Goal: Information Seeking & Learning: Get advice/opinions

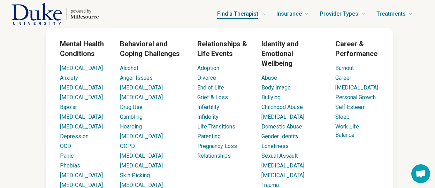
click at [245, 11] on span "Find a Therapist" at bounding box center [237, 14] width 41 height 10
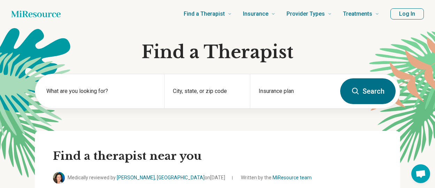
click at [415, 14] on button "Log In" at bounding box center [406, 13] width 33 height 11
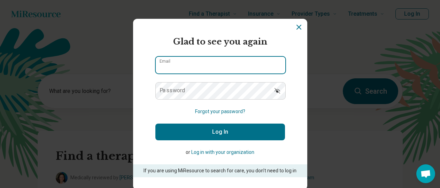
type input "**********"
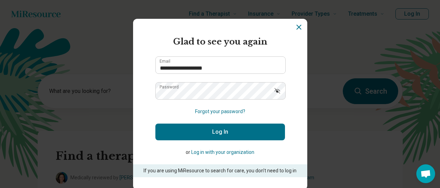
click at [221, 128] on button "Log In" at bounding box center [220, 132] width 130 height 17
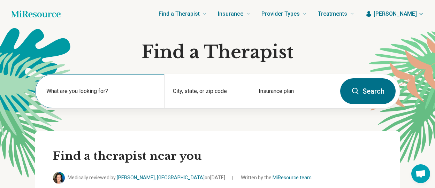
click at [71, 84] on div "What are you looking for?" at bounding box center [99, 91] width 129 height 34
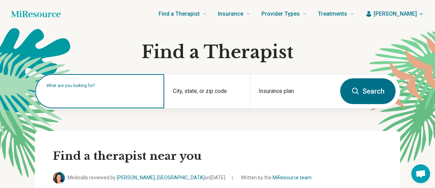
click at [107, 95] on input "text" at bounding box center [100, 95] width 109 height 8
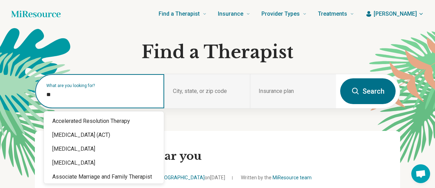
type input "*"
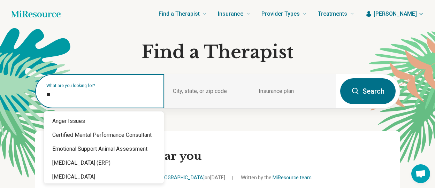
type input "*"
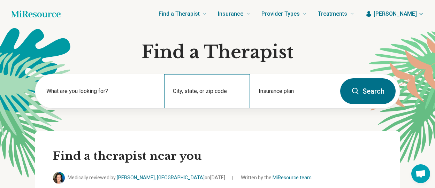
click at [210, 87] on div "City, state, or zip code" at bounding box center [207, 91] width 86 height 34
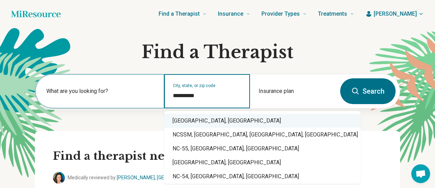
drag, startPoint x: 192, startPoint y: 118, endPoint x: 115, endPoint y: 101, distance: 78.6
click at [192, 118] on div "Durham, NC" at bounding box center [262, 121] width 196 height 14
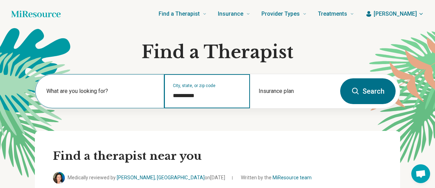
type input "**********"
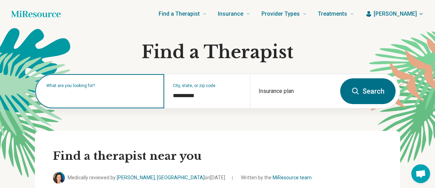
click at [109, 96] on input "text" at bounding box center [100, 95] width 109 height 8
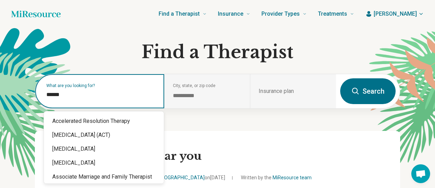
type input "*******"
click at [109, 96] on input "*******" at bounding box center [100, 95] width 109 height 8
drag, startPoint x: 101, startPoint y: 96, endPoint x: 43, endPoint y: 87, distance: 58.5
click at [43, 87] on div "What are you looking for? *******" at bounding box center [99, 91] width 129 height 34
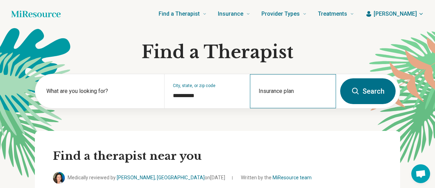
click at [322, 101] on div "Insurance plan" at bounding box center [293, 91] width 86 height 34
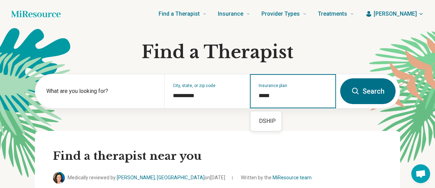
type input "*****"
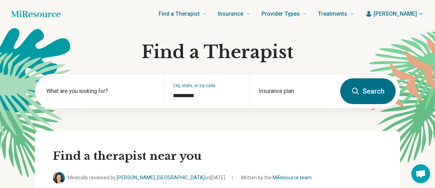
click at [365, 87] on button "Search" at bounding box center [367, 91] width 55 height 26
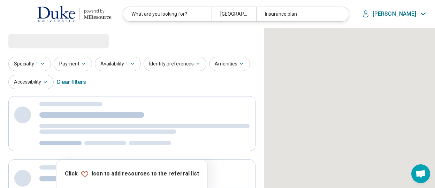
select select "***"
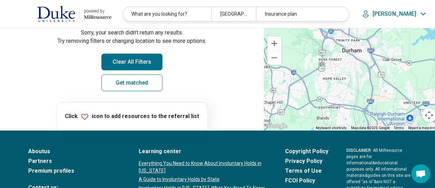
scroll to position [139, 0]
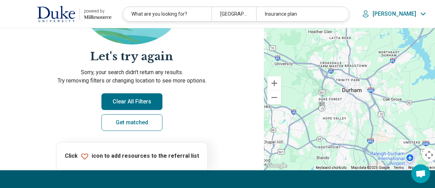
click at [141, 102] on button "Clear All Filters" at bounding box center [131, 101] width 61 height 17
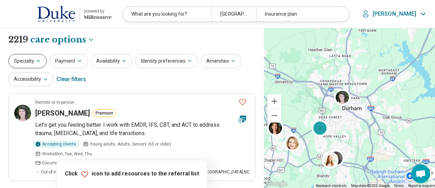
click at [36, 60] on icon "button" at bounding box center [39, 61] width 6 height 6
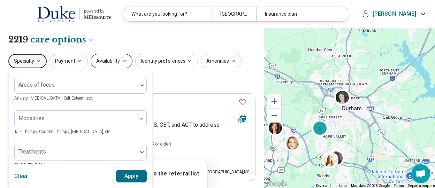
click at [118, 60] on button "Availability" at bounding box center [112, 61] width 42 height 14
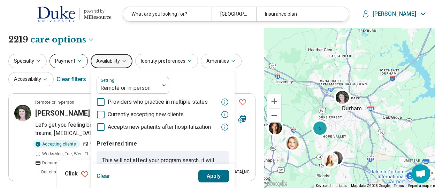
click at [69, 59] on button "Payment" at bounding box center [68, 61] width 38 height 14
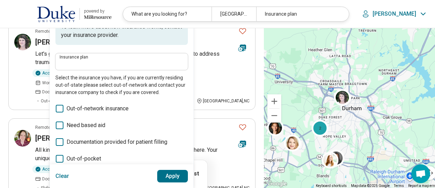
scroll to position [70, 0]
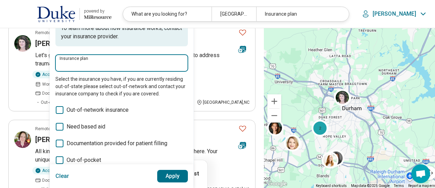
click at [105, 61] on input "Insurance plan" at bounding box center [122, 65] width 124 height 8
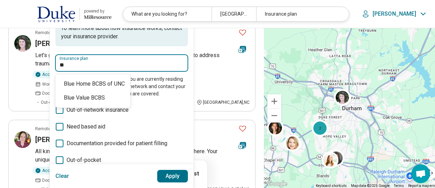
type input "*"
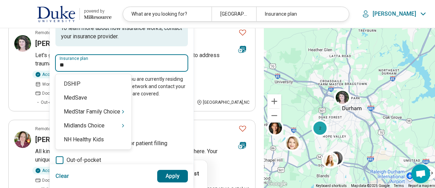
click at [94, 85] on div "DSHIP" at bounding box center [93, 84] width 76 height 14
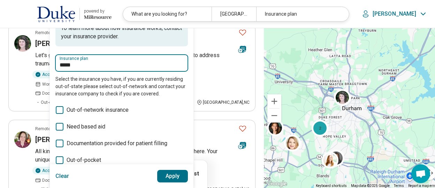
type input "*****"
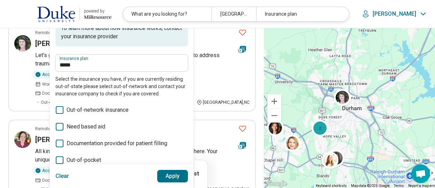
click at [167, 180] on button "Apply" at bounding box center [172, 176] width 31 height 13
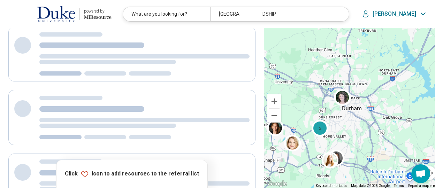
scroll to position [0, 0]
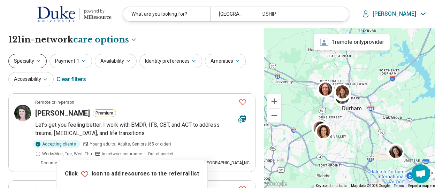
click at [25, 63] on button "Specialty" at bounding box center [27, 61] width 38 height 14
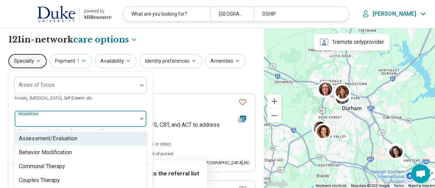
click at [40, 121] on div "Modalities" at bounding box center [80, 118] width 132 height 17
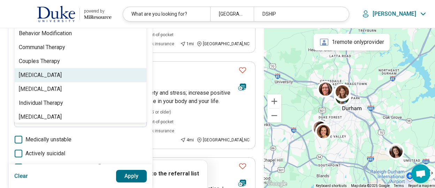
scroll to position [127, 0]
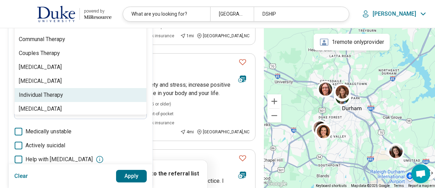
click at [53, 98] on div "Individual Therapy" at bounding box center [41, 95] width 44 height 8
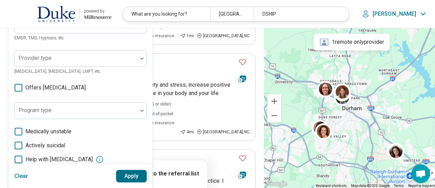
click at [131, 186] on div "Clear Apply" at bounding box center [81, 176] width 144 height 24
click at [127, 177] on button "Apply" at bounding box center [131, 176] width 31 height 13
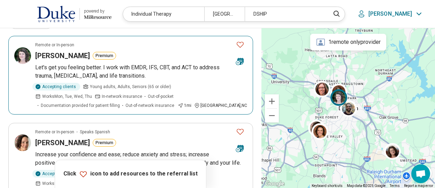
scroll to position [70, 0]
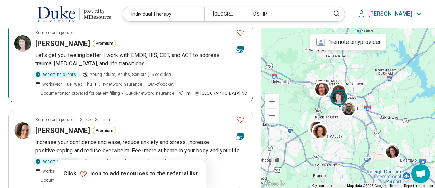
drag, startPoint x: 132, startPoint y: 54, endPoint x: 121, endPoint y: 45, distance: 14.1
click at [121, 45] on div "Sarah Dawson Premium" at bounding box center [132, 44] width 195 height 10
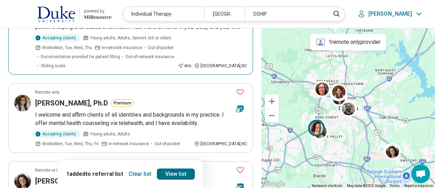
scroll to position [209, 0]
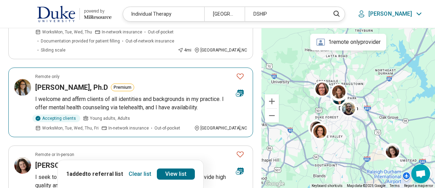
click at [108, 88] on h3 "Dr. Christine Coleman, Ph.D" at bounding box center [71, 88] width 73 height 10
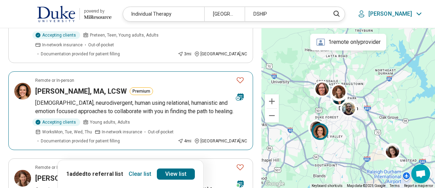
scroll to position [662, 0]
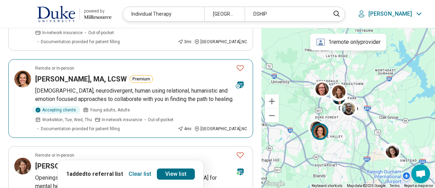
click at [76, 87] on p "Queer, neurodivergent, human using relational, humanistic and emotion focused a…" at bounding box center [141, 95] width 212 height 17
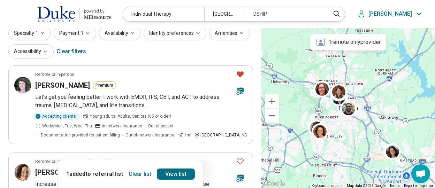
scroll to position [0, 0]
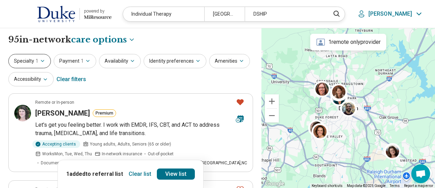
click at [29, 66] on button "Specialty 1" at bounding box center [29, 61] width 42 height 14
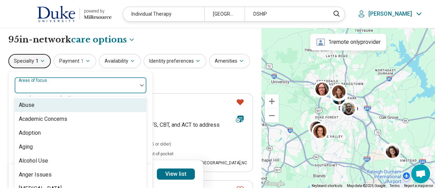
click at [36, 89] on div at bounding box center [75, 88] width 117 height 10
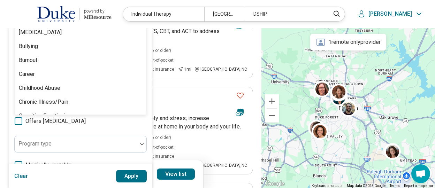
scroll to position [279, 0]
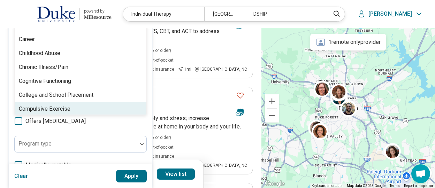
drag, startPoint x: 48, startPoint y: 64, endPoint x: 87, endPoint y: 164, distance: 107.2
click at [87, 164] on div "100 results available. Use Up and Down to choose options, press Enter to select…" at bounding box center [80, 119] width 132 height 272
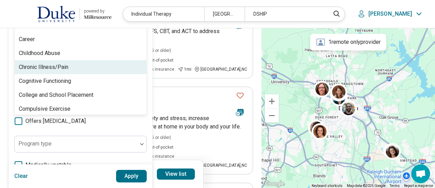
click at [55, 67] on div "Chronic Illness/Pain" at bounding box center [43, 67] width 49 height 8
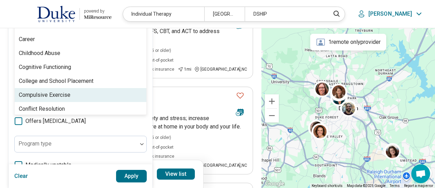
click at [122, 173] on button "Apply" at bounding box center [131, 176] width 31 height 13
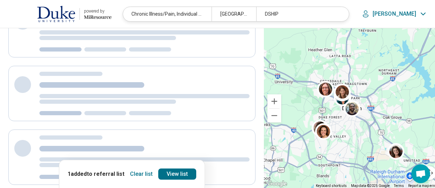
scroll to position [0, 0]
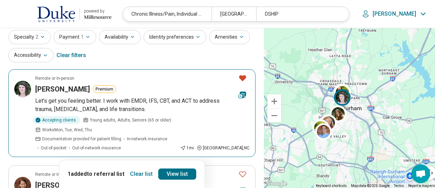
scroll to position [35, 0]
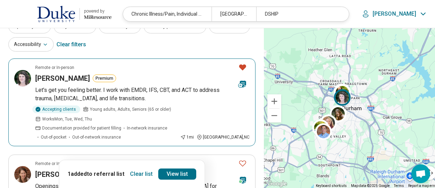
click at [91, 96] on p "Let's get you feeling better. I work with EMDR, IFS, CBT, and ACT to address tr…" at bounding box center [142, 94] width 214 height 17
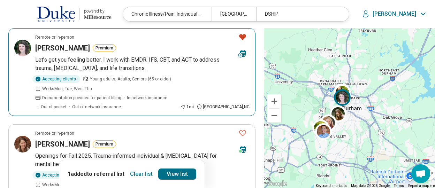
scroll to position [104, 0]
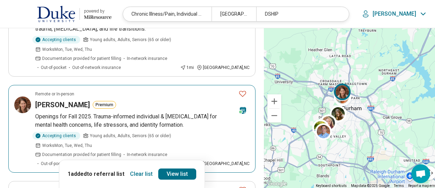
click at [149, 113] on p "Openings for Fall 2025. Trauma-informed individual & group therapy for mental h…" at bounding box center [142, 121] width 214 height 17
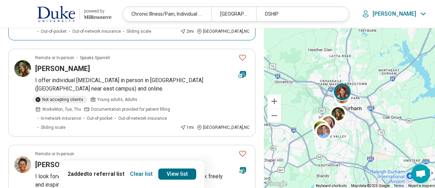
scroll to position [244, 0]
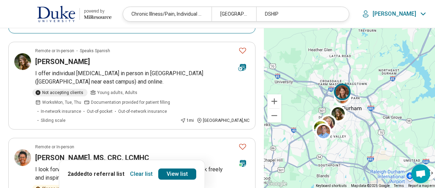
click at [189, 69] on p "I offer individual psychotherapy in person in Durham (Broad St. near east campu…" at bounding box center [142, 77] width 214 height 17
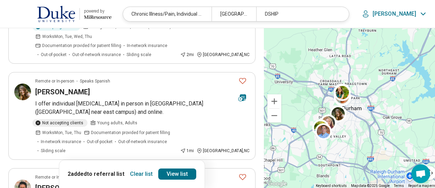
scroll to position [279, 0]
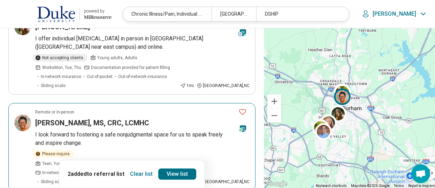
click at [140, 131] on p "I look forward to fostering a safe nonjudgmental space for us to speak freely a…" at bounding box center [142, 139] width 214 height 17
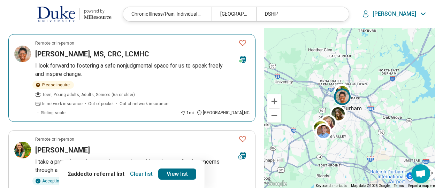
scroll to position [348, 0]
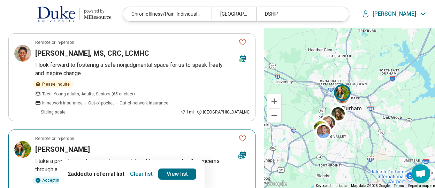
click at [150, 145] on div "[PERSON_NAME]" at bounding box center [133, 150] width 197 height 10
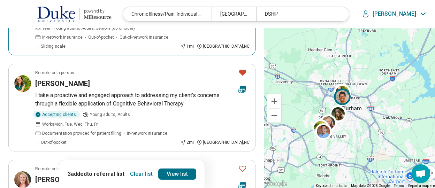
scroll to position [453, 0]
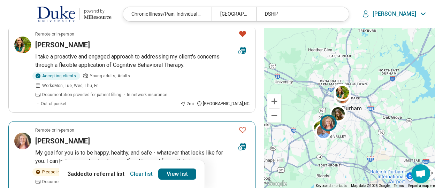
click at [177, 149] on p "My goal for you is to be happy, healthy, and safe - whatever that looks like fo…" at bounding box center [142, 157] width 214 height 17
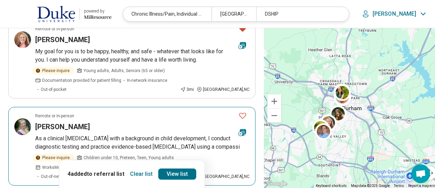
scroll to position [557, 0]
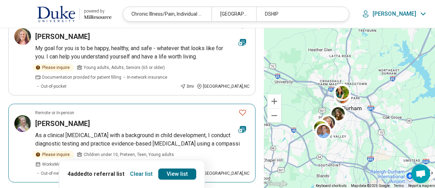
click at [200, 131] on p "As a clinical psychologist with a background in child development, I conduct di…" at bounding box center [142, 139] width 214 height 17
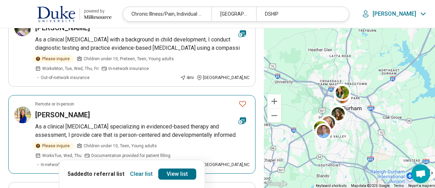
scroll to position [627, 0]
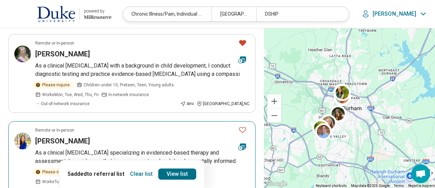
click at [185, 149] on p "As a clinical psychologist specializing in evidenced-based therapy and assessme…" at bounding box center [142, 157] width 214 height 17
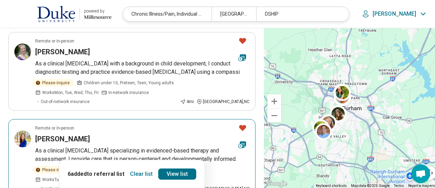
scroll to position [697, 0]
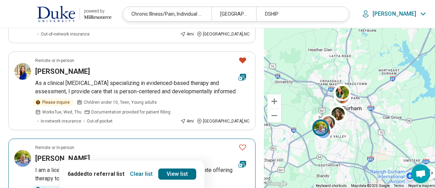
click at [177, 166] on p "I am a licensed psychologist (provisional) and fellow Duke graduate offering th…" at bounding box center [142, 174] width 214 height 17
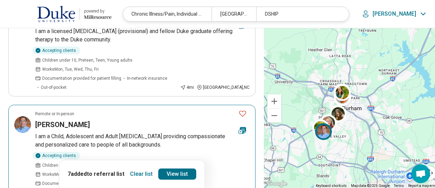
scroll to position [836, 0]
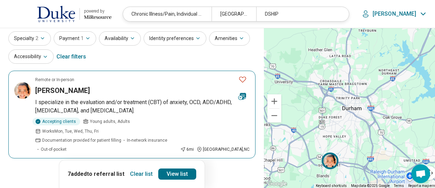
scroll to position [35, 0]
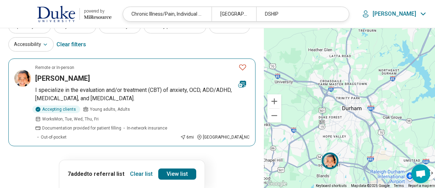
click at [130, 84] on article "Remote or In-person Eve Fontaine I specialize in the evaluation and/or treatmen…" at bounding box center [131, 103] width 247 height 88
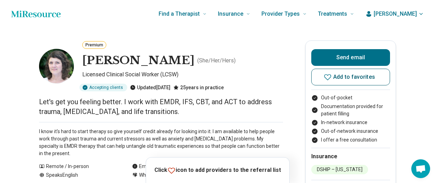
click at [327, 78] on icon at bounding box center [327, 77] width 8 height 8
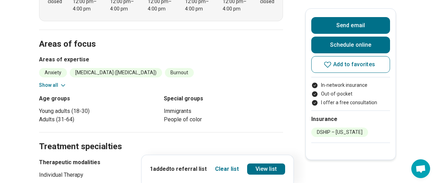
scroll to position [313, 0]
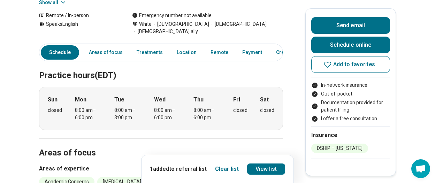
scroll to position [35, 0]
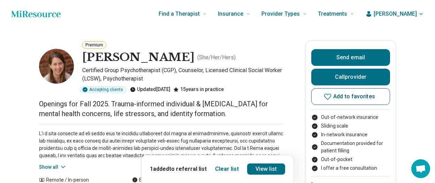
click at [330, 97] on icon at bounding box center [327, 96] width 8 height 8
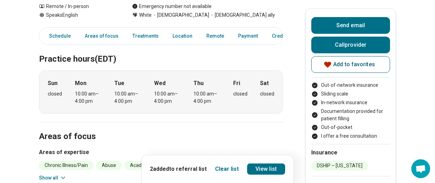
scroll to position [174, 0]
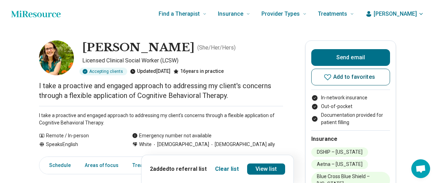
click at [328, 77] on icon at bounding box center [327, 77] width 8 height 8
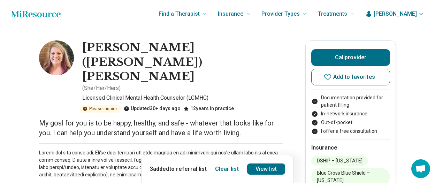
click at [328, 76] on icon at bounding box center [327, 77] width 8 height 8
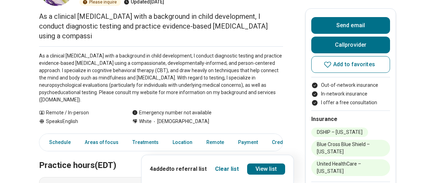
scroll to position [70, 0]
click at [331, 64] on icon at bounding box center [327, 64] width 8 height 8
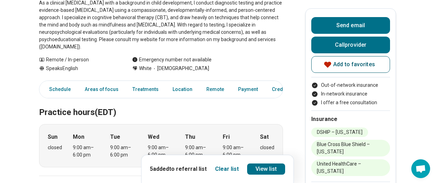
scroll to position [174, 0]
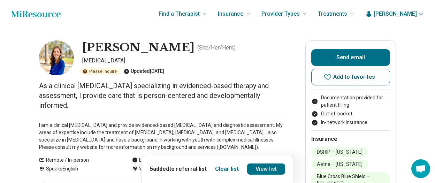
click at [330, 78] on icon at bounding box center [327, 77] width 7 height 6
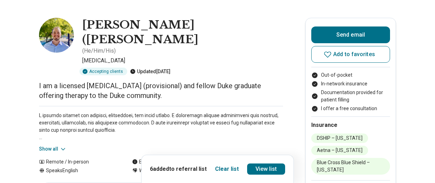
scroll to position [35, 0]
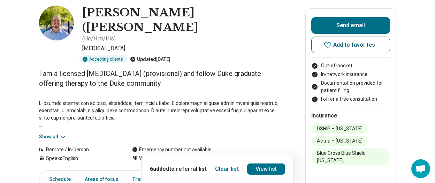
click at [328, 45] on icon at bounding box center [327, 45] width 8 height 8
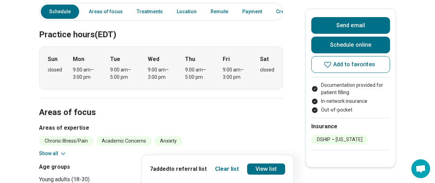
scroll to position [244, 0]
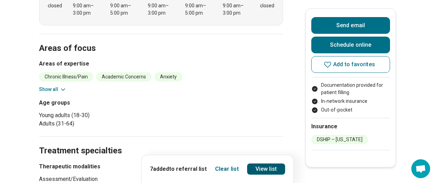
click at [273, 165] on link "View list" at bounding box center [266, 168] width 38 height 11
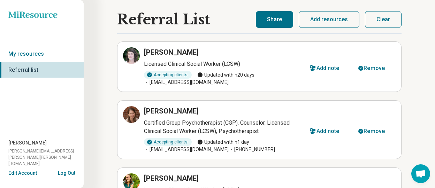
click at [279, 12] on button "Share" at bounding box center [274, 19] width 37 height 17
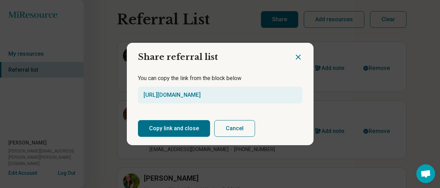
click at [185, 131] on button "Copy link and close" at bounding box center [174, 128] width 72 height 17
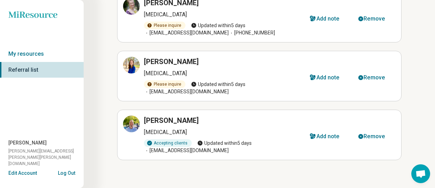
scroll to position [290, 0]
